Goal: Find specific page/section: Find specific page/section

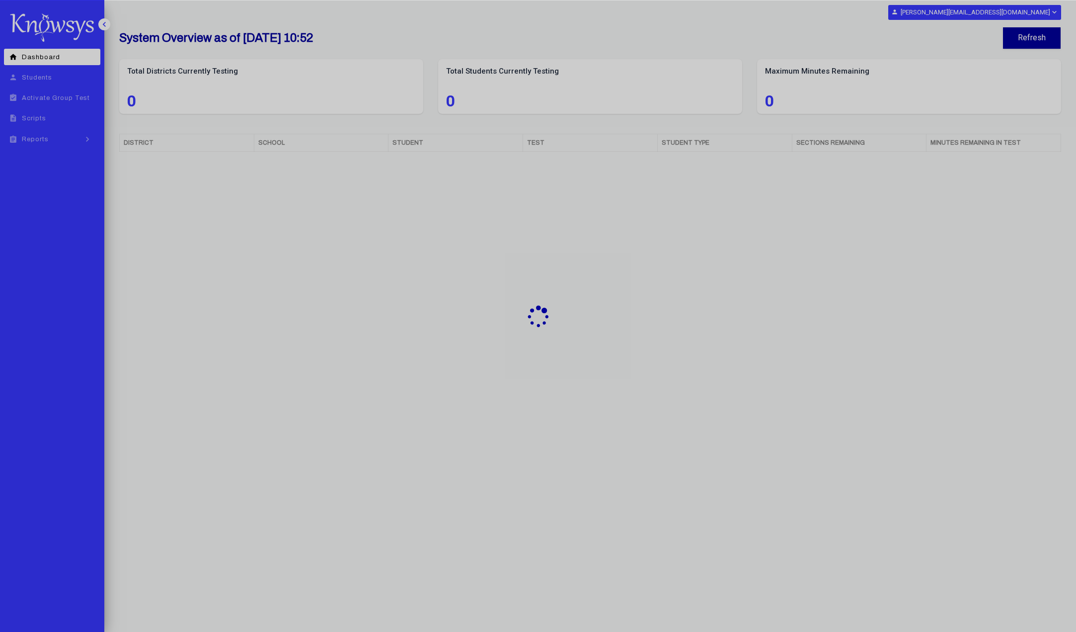
select select "**"
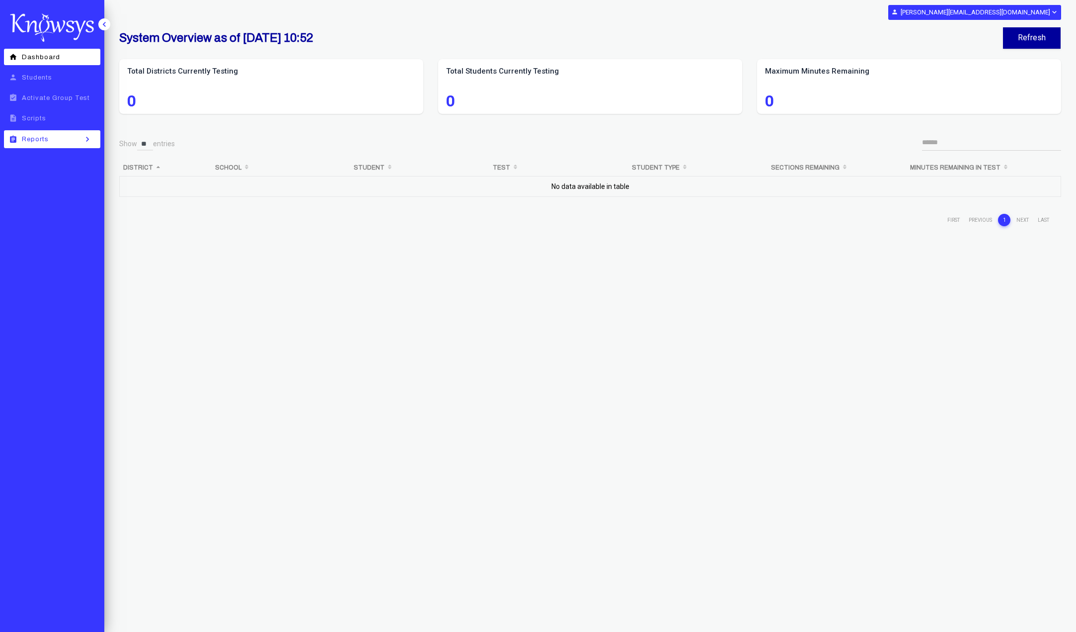
click at [42, 138] on span "Reports" at bounding box center [35, 139] width 27 height 7
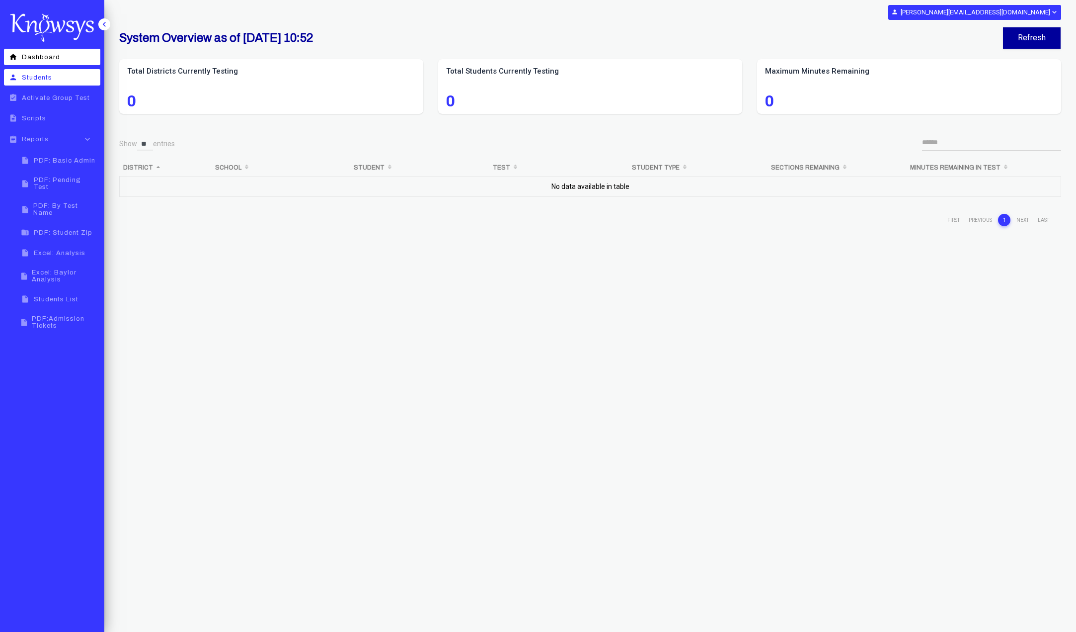
click at [33, 84] on link "person Students" at bounding box center [52, 77] width 96 height 16
select select "**"
